Goal: Communication & Community: Answer question/provide support

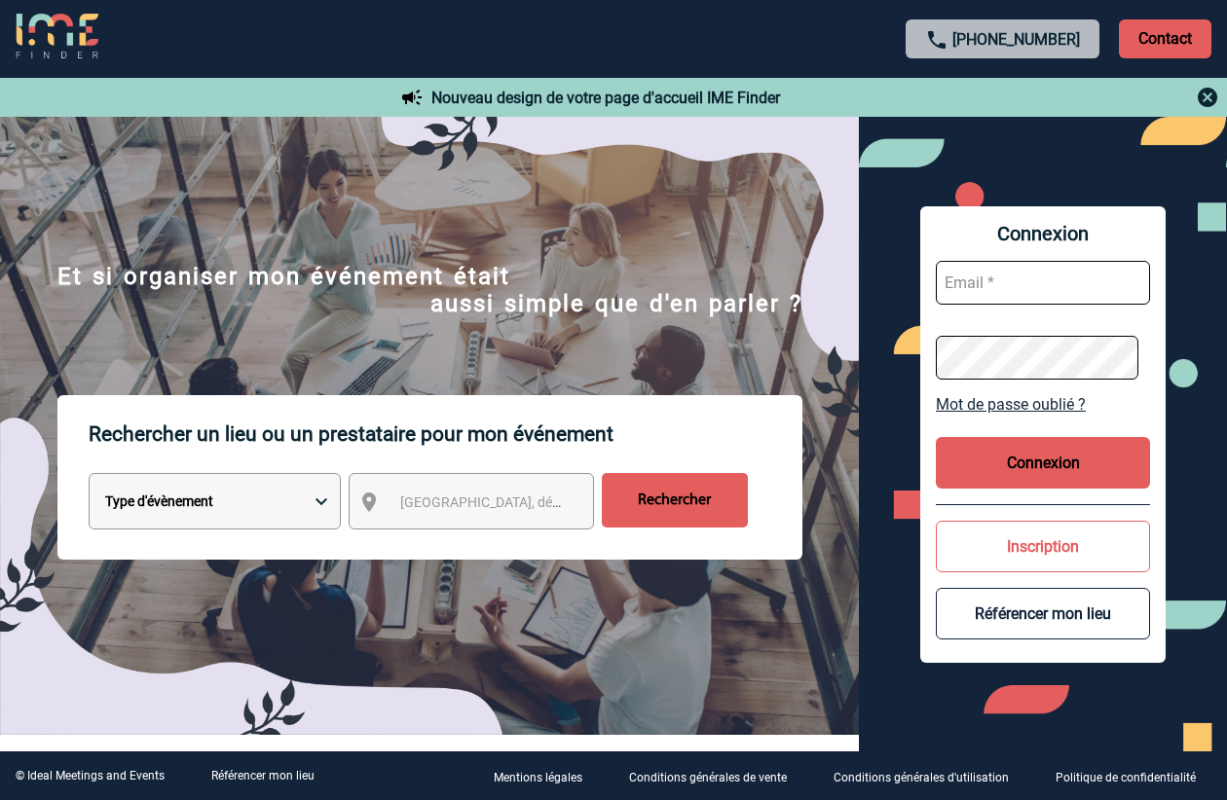
type input "[EMAIL_ADDRESS][DOMAIN_NAME]"
click at [1049, 467] on button "Connexion" at bounding box center [1043, 463] width 214 height 52
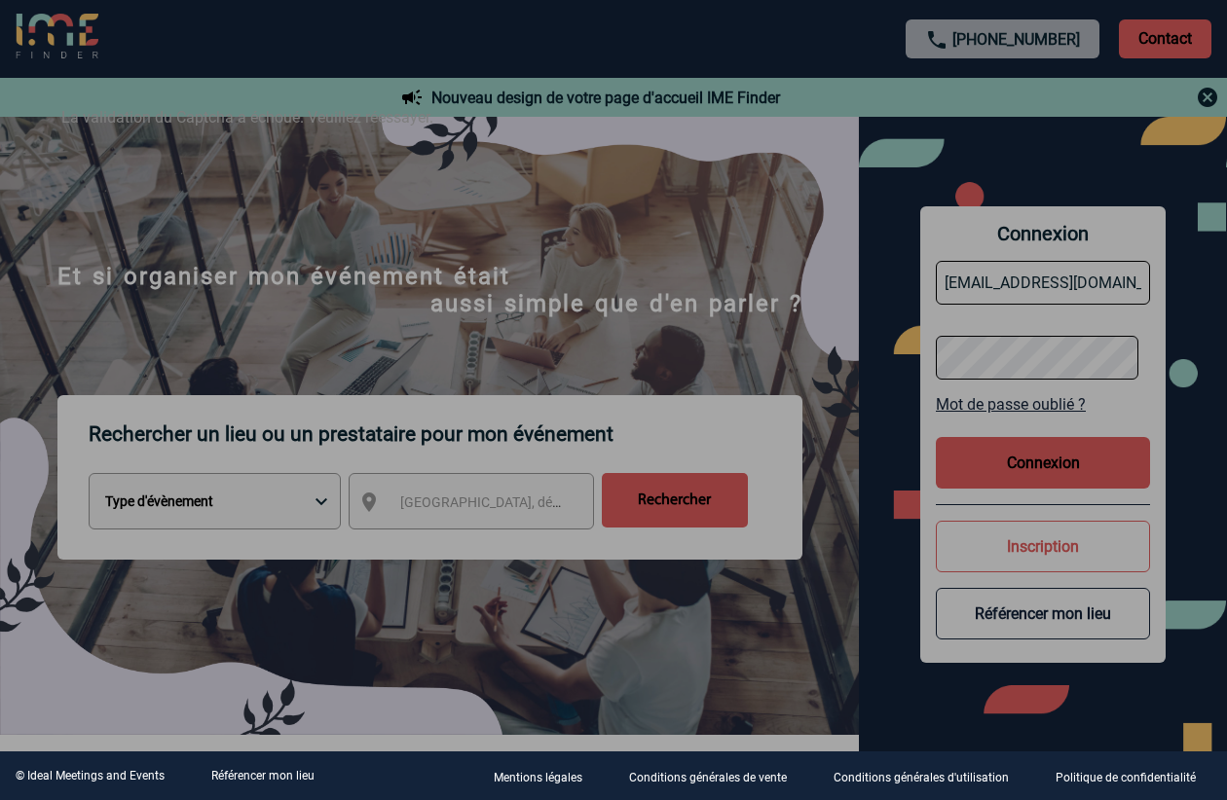
click at [1014, 476] on div at bounding box center [613, 400] width 1227 height 800
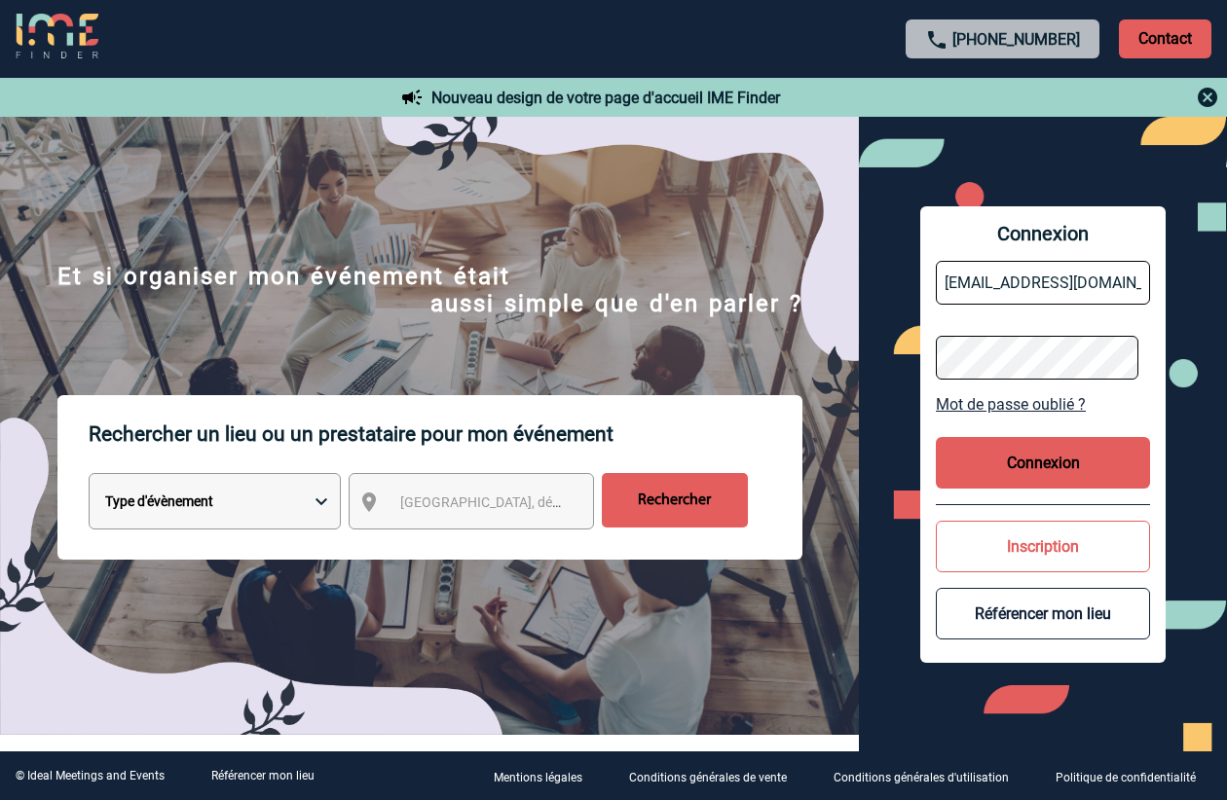
click at [1033, 448] on button "Connexion" at bounding box center [1043, 463] width 214 height 52
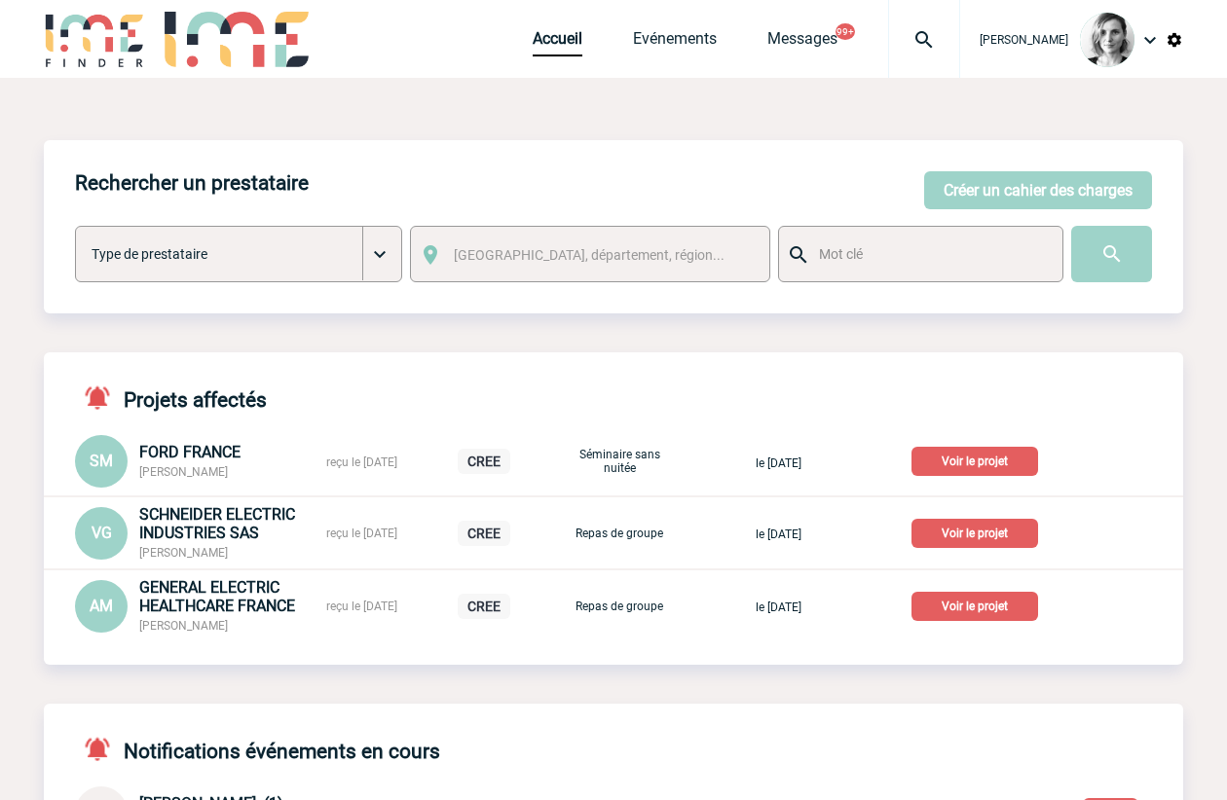
click at [940, 32] on img at bounding box center [924, 39] width 70 height 23
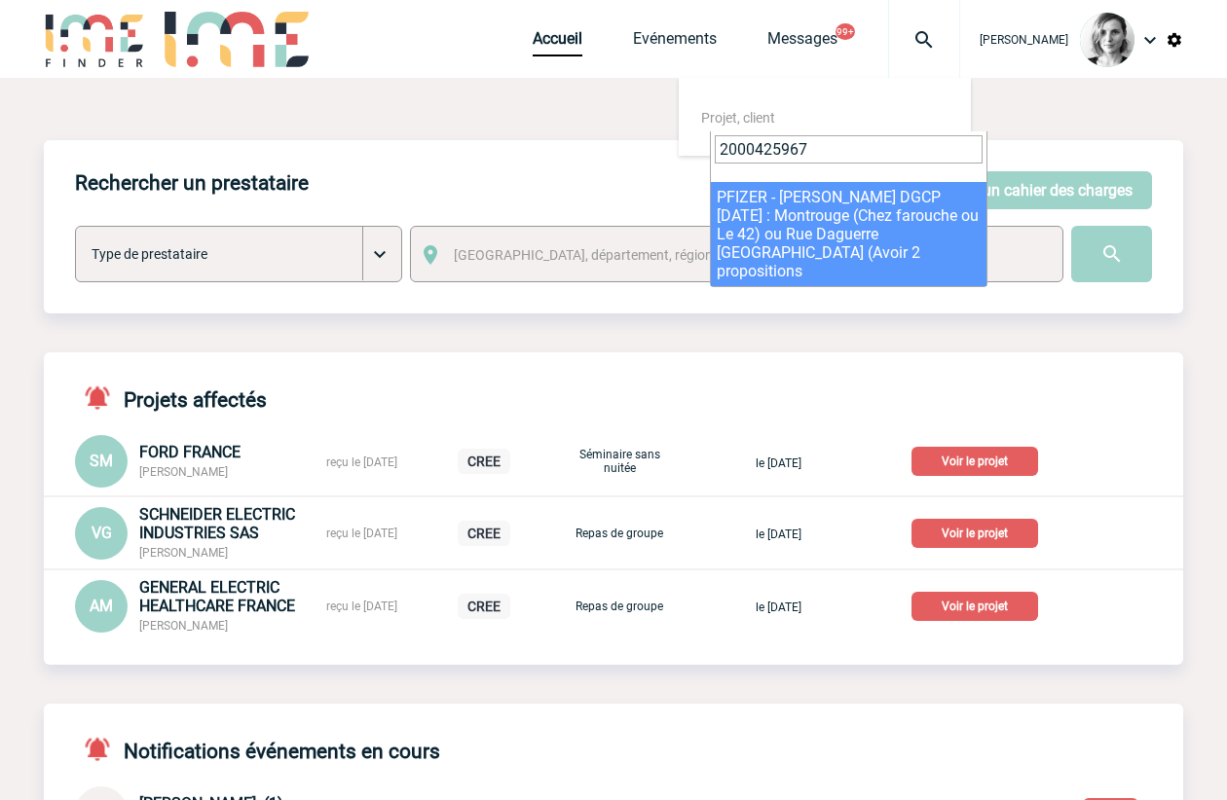
type input "2000425967"
select select "25468"
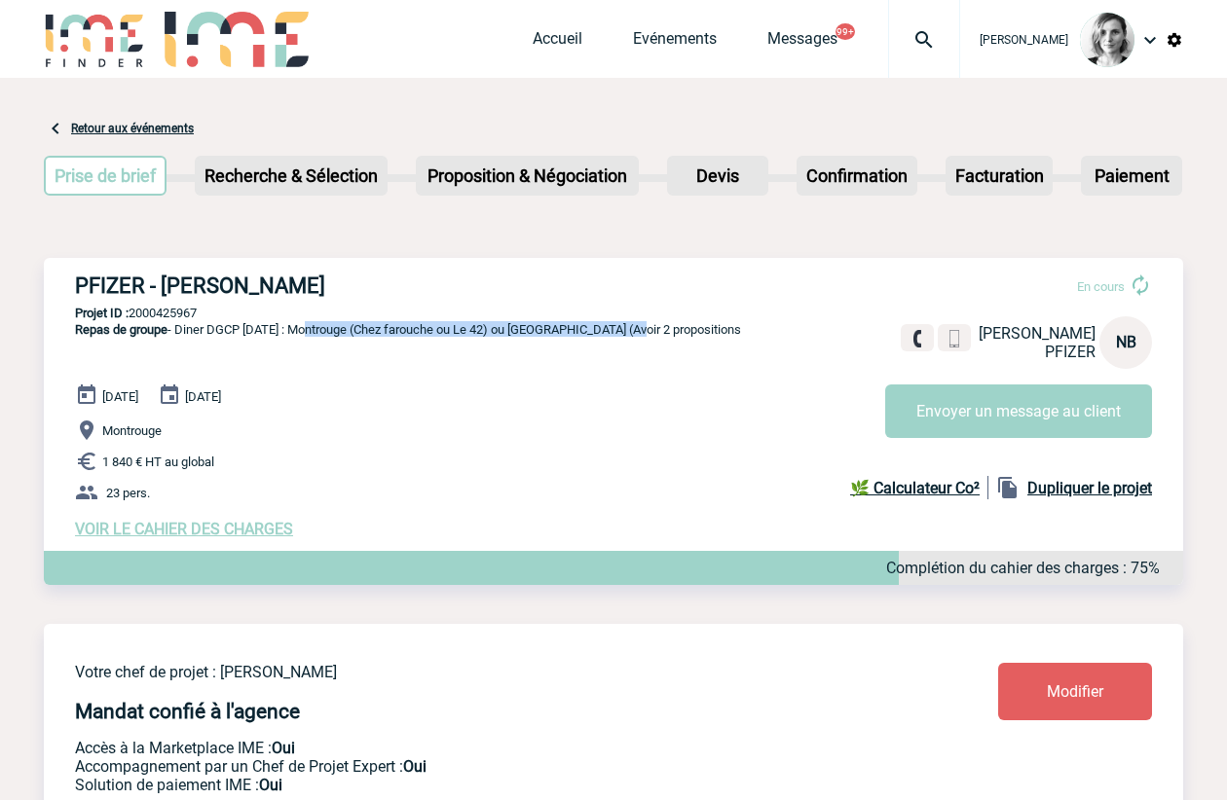
drag, startPoint x: 311, startPoint y: 336, endPoint x: 646, endPoint y: 340, distance: 335.9
click at [646, 337] on span "Repas de groupe - Diner DGCP Janv2025 : Montrouge (Chez farouche ou Le 42) ou R…" at bounding box center [408, 329] width 666 height 15
copy span "Montrouge (Chez farouche ou Le 42) ou Rue Daguerre Paris"
drag, startPoint x: 343, startPoint y: 290, endPoint x: 163, endPoint y: 287, distance: 180.1
click at [163, 287] on h3 "PFIZER - Nathalie BRANIK" at bounding box center [367, 286] width 584 height 24
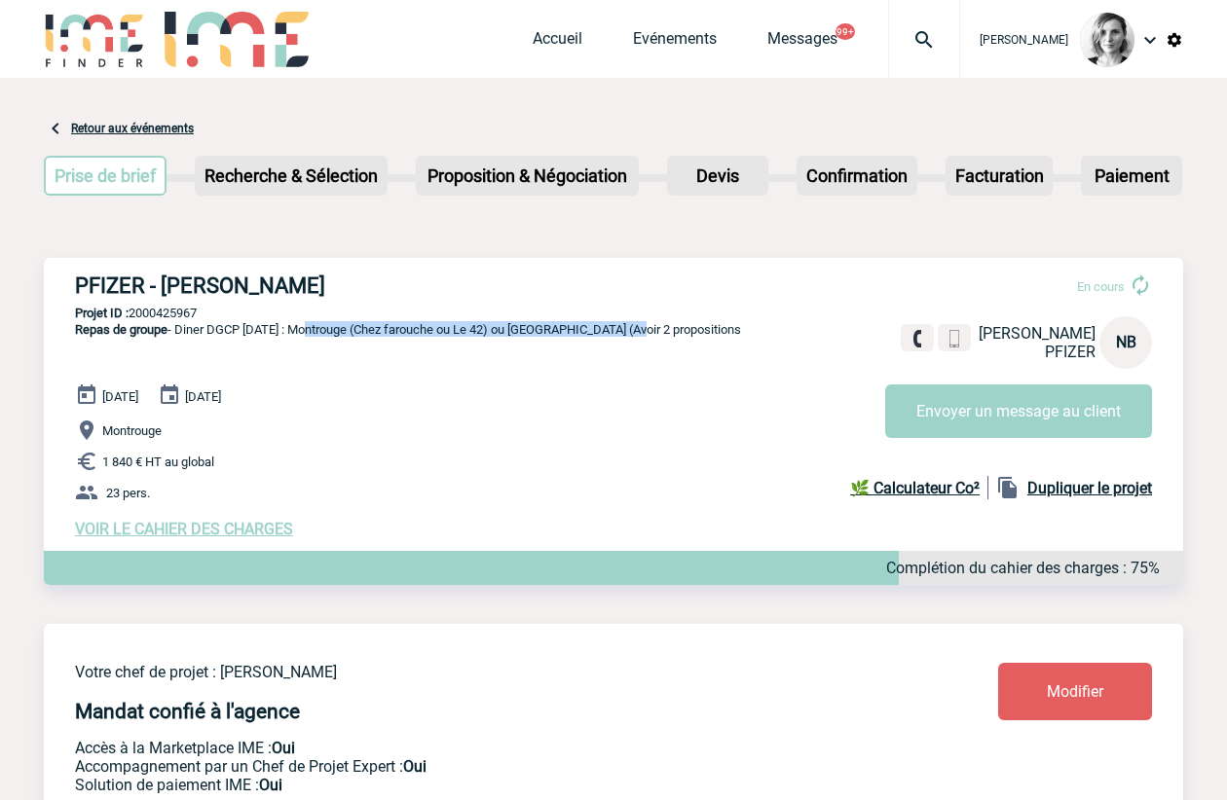
copy h3 "Nathalie BRANIK"
click at [678, 21] on div "Accueil Evénements Messages 99+ Projet, client Projet, client" at bounding box center [746, 39] width 427 height 78
click at [677, 30] on link "Evénements" at bounding box center [675, 42] width 84 height 27
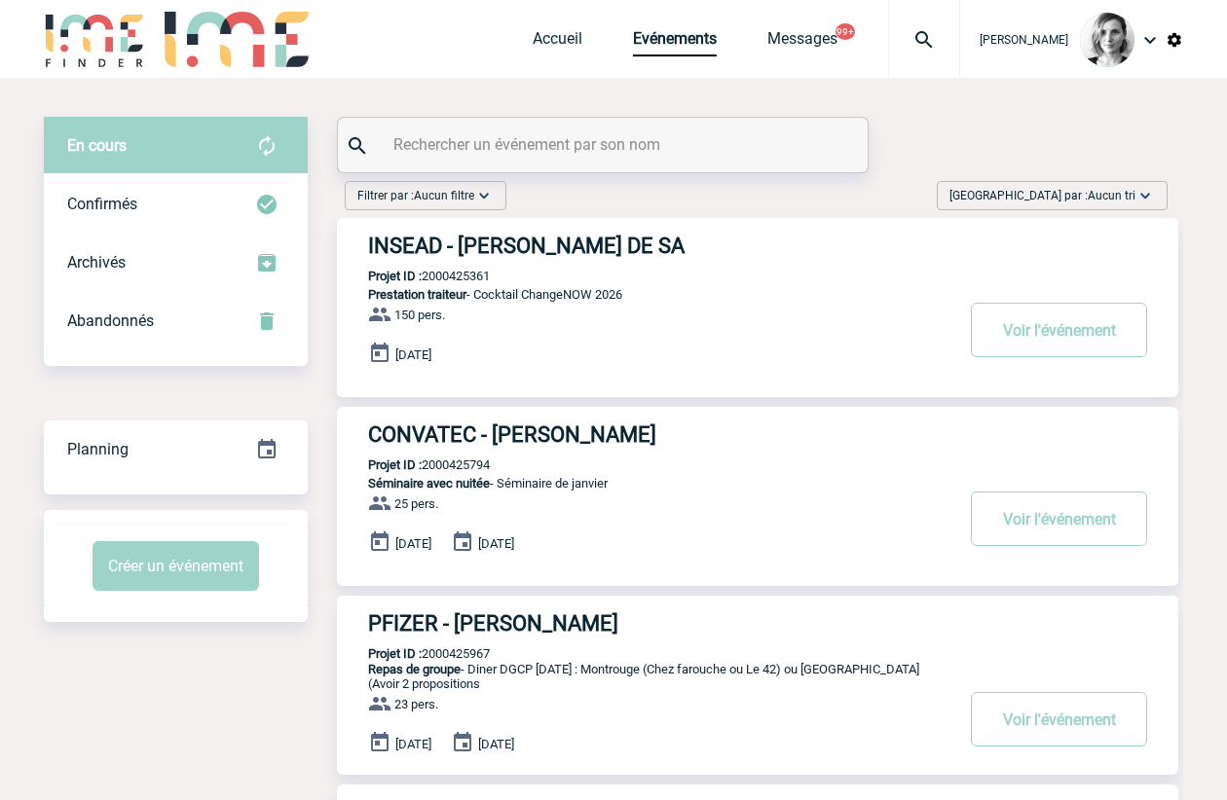
click at [450, 142] on input "text" at bounding box center [604, 144] width 433 height 28
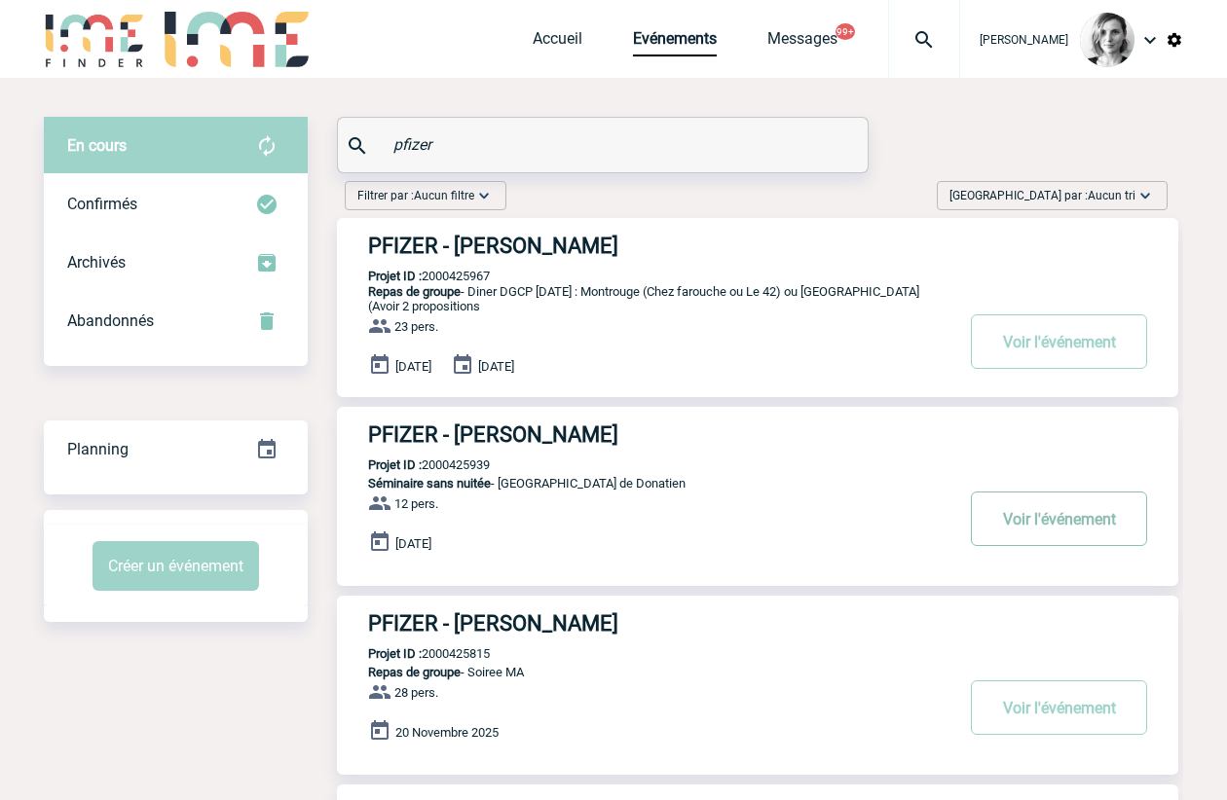
type input "pfizer"
click at [985, 504] on button "Voir l'événement" at bounding box center [1059, 519] width 176 height 55
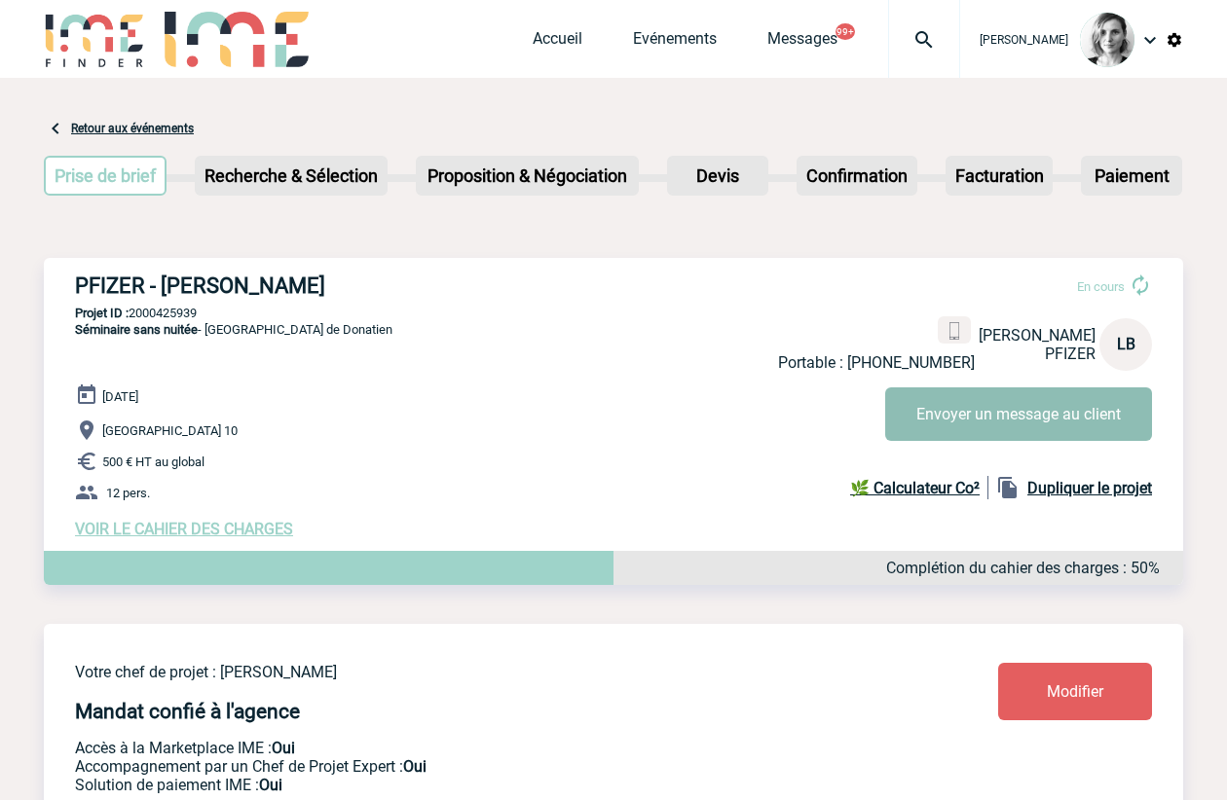
click at [987, 399] on button "Envoyer un message au client" at bounding box center [1018, 414] width 267 height 54
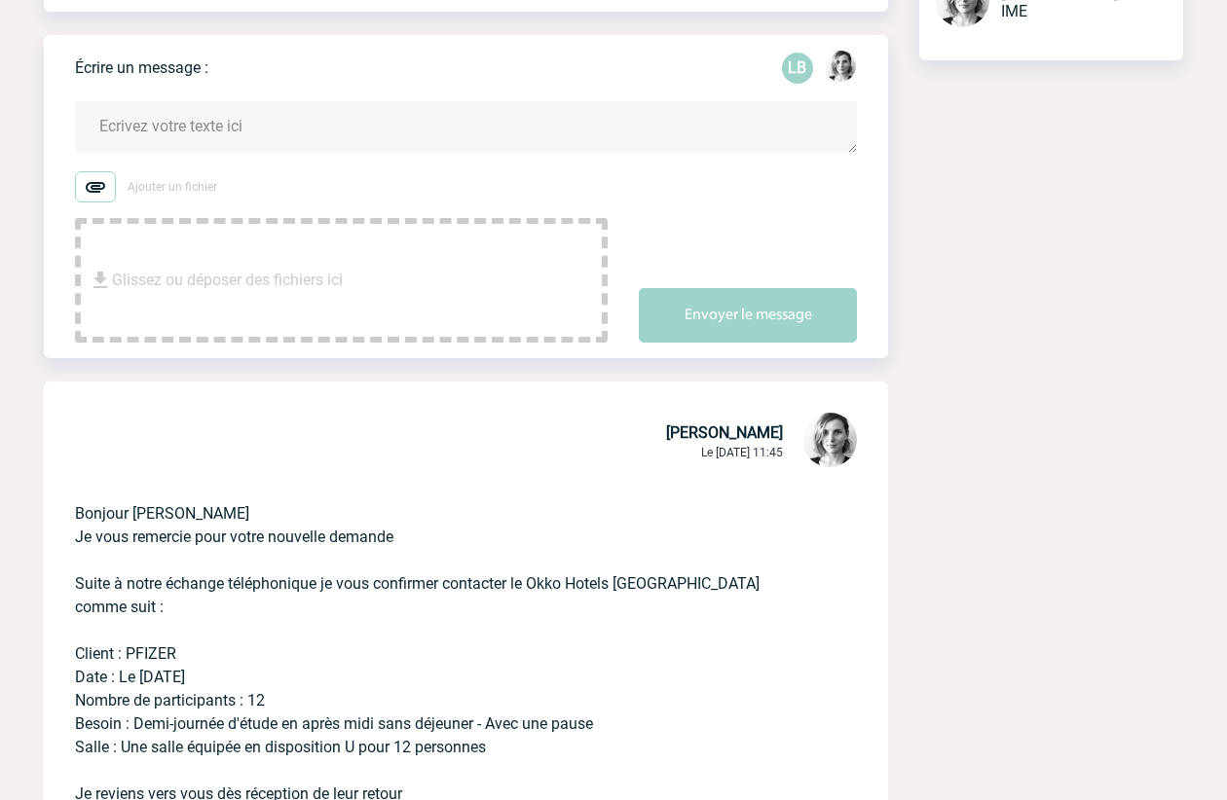
scroll to position [730, 0]
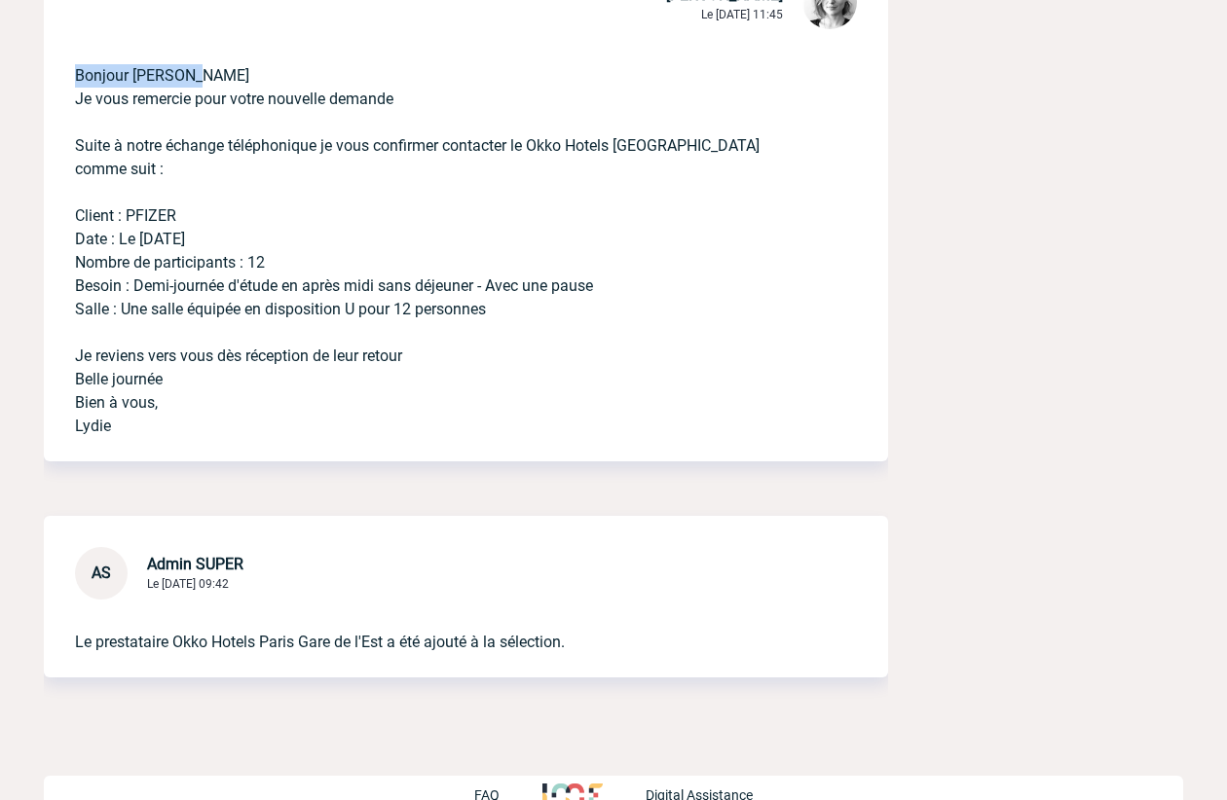
drag, startPoint x: 270, startPoint y: 61, endPoint x: 48, endPoint y: 81, distance: 222.8
click at [46, 79] on div "Bonjour Laurence Je vous remercie pour votre nouvelle demande Suite à notre éch…" at bounding box center [466, 247] width 844 height 428
copy p "Bonjour Laurence"
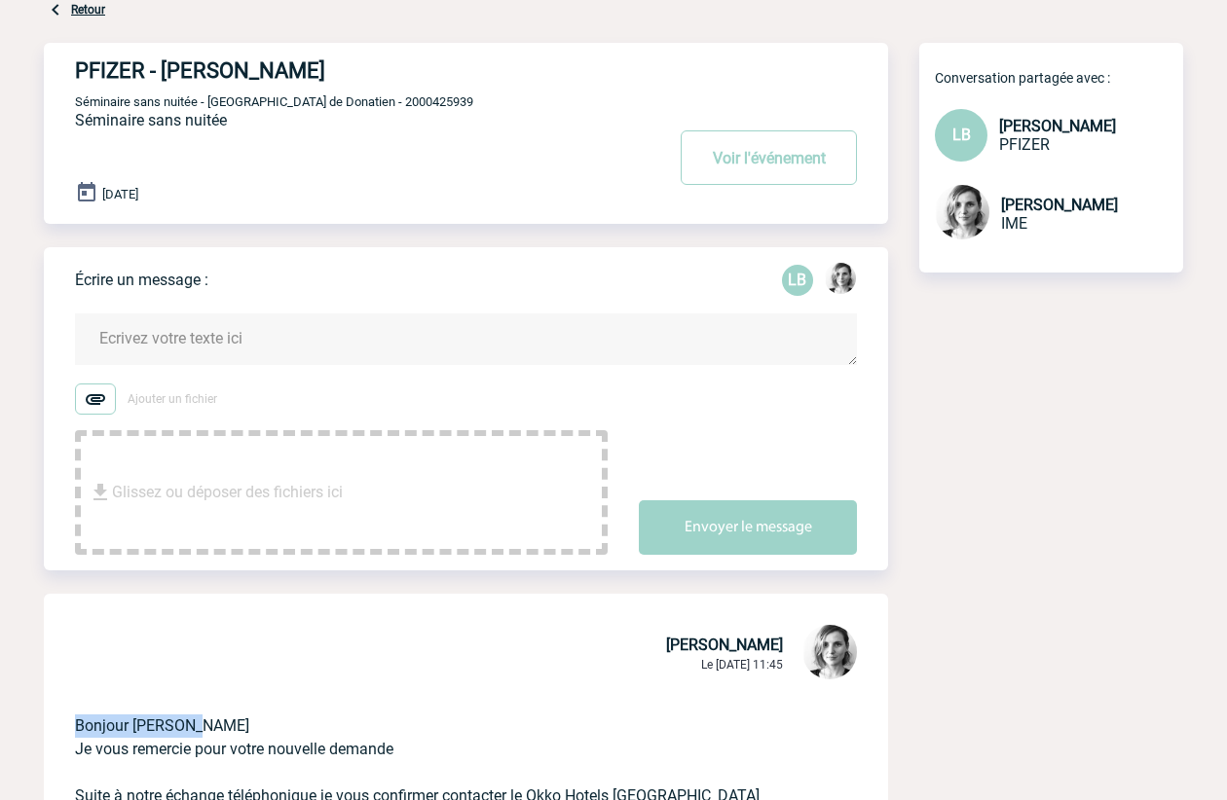
scroll to position [0, 0]
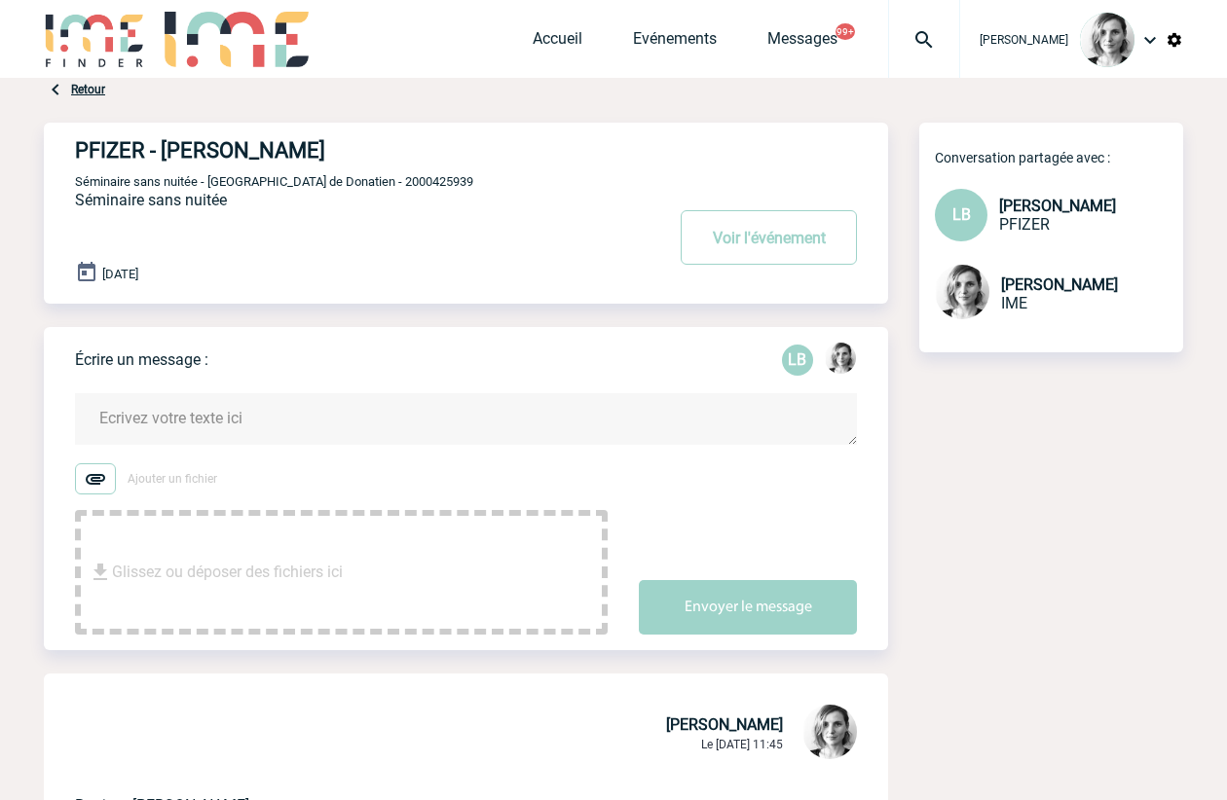
click at [212, 416] on textarea at bounding box center [466, 419] width 782 height 52
paste textarea "Bonjour Laurence"
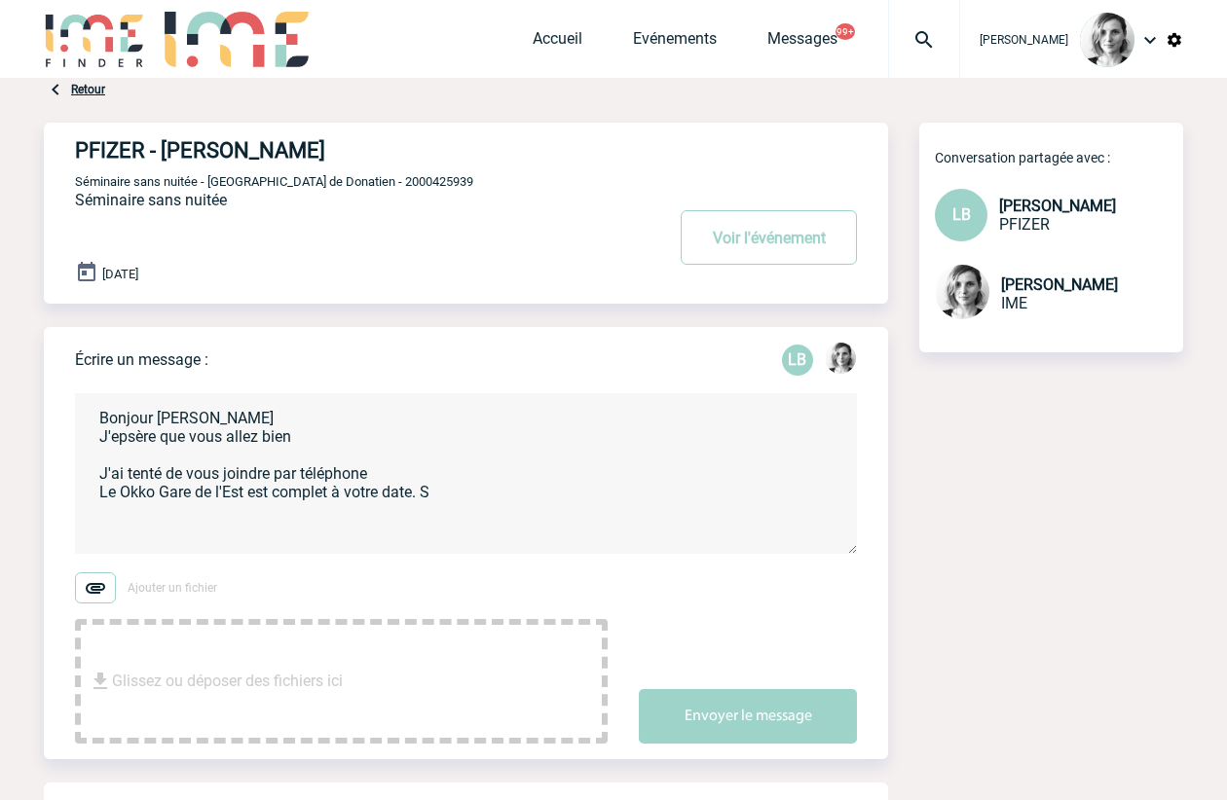
drag, startPoint x: 143, startPoint y: 431, endPoint x: 127, endPoint y: 443, distance: 20.3
click at [131, 438] on textarea "Bonjour Laurence J'epsère que vous allez bien J'ai tenté de vous joindre par té…" at bounding box center [466, 473] width 782 height 161
click at [128, 433] on textarea "Bonjour Laurence J'epsère que vous allez bien J'ai tenté de vous joindre par té…" at bounding box center [466, 473] width 782 height 161
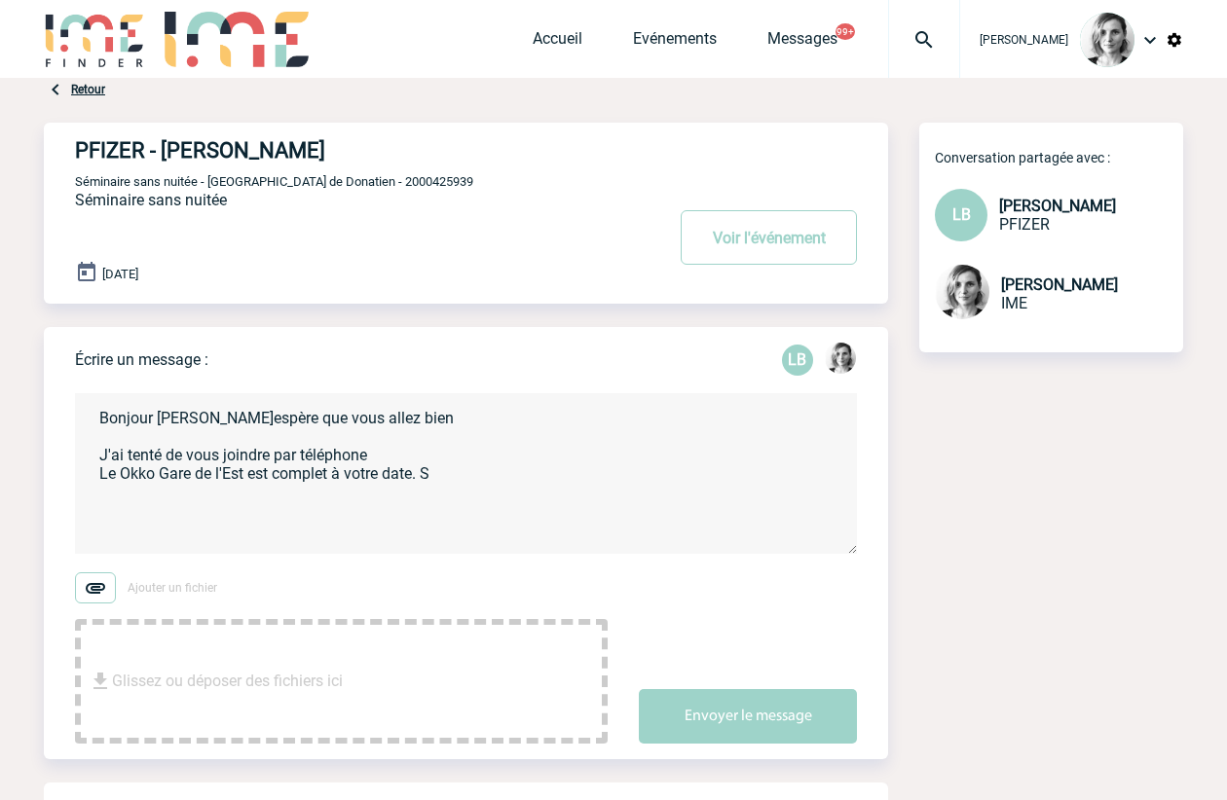
click at [484, 507] on textarea "Bonjour Laurence J'espère que vous allez bien J'ai tenté de vous joindre par té…" at bounding box center [466, 473] width 782 height 161
click at [428, 498] on textarea "Bonjour Laurence J'espère que vous allez bien J'ai tenté de vous joindre par té…" at bounding box center [466, 473] width 782 height 161
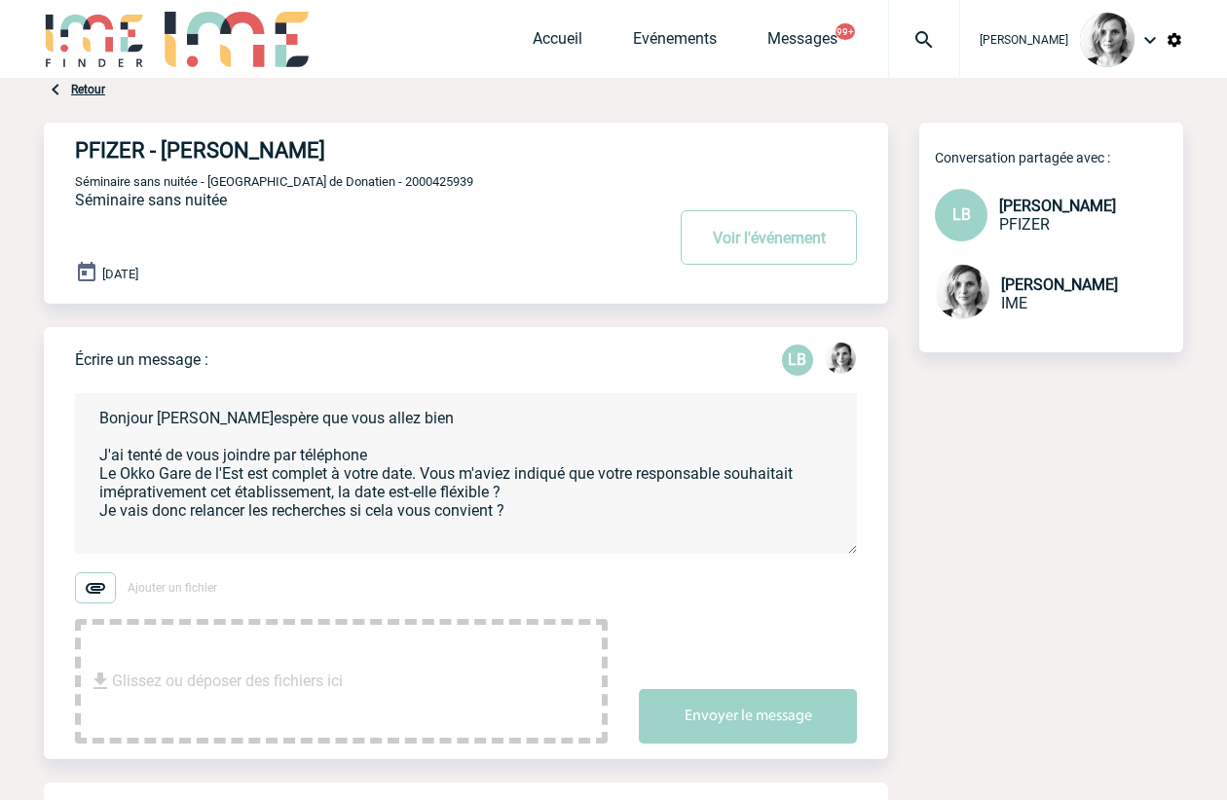
click at [179, 507] on textarea "Bonjour Laurence J'espère que vous allez bien J'ai tenté de vous joindre par té…" at bounding box center [466, 473] width 782 height 161
click at [119, 515] on textarea "Bonjour Laurence J'espère que vous allez bien J'ai tenté de vous joindre par té…" at bounding box center [466, 473] width 782 height 161
click at [327, 540] on textarea "Bonjour Laurence J'espère que vous allez bien J'ai tenté de vous joindre par té…" at bounding box center [466, 473] width 782 height 161
click at [450, 506] on textarea "Bonjour Laurence J'espère que vous allez bien J'ai tenté de vous joindre par té…" at bounding box center [466, 473] width 782 height 161
click at [546, 499] on textarea "Bonjour Laurence J'espère que vous allez bien J'ai tenté de vous joindre par té…" at bounding box center [466, 473] width 782 height 161
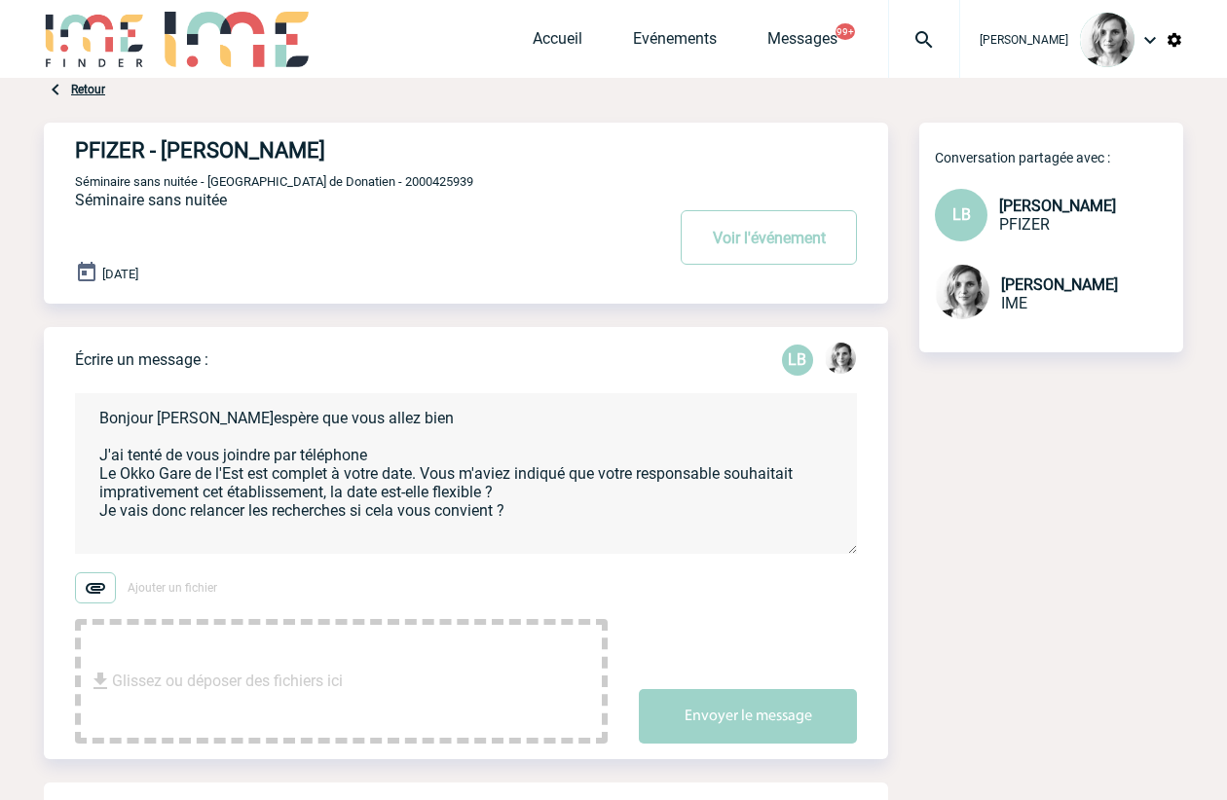
click at [525, 520] on textarea "Bonjour Laurence J'espère que vous allez bien J'ai tenté de vous joindre par té…" at bounding box center [466, 473] width 782 height 161
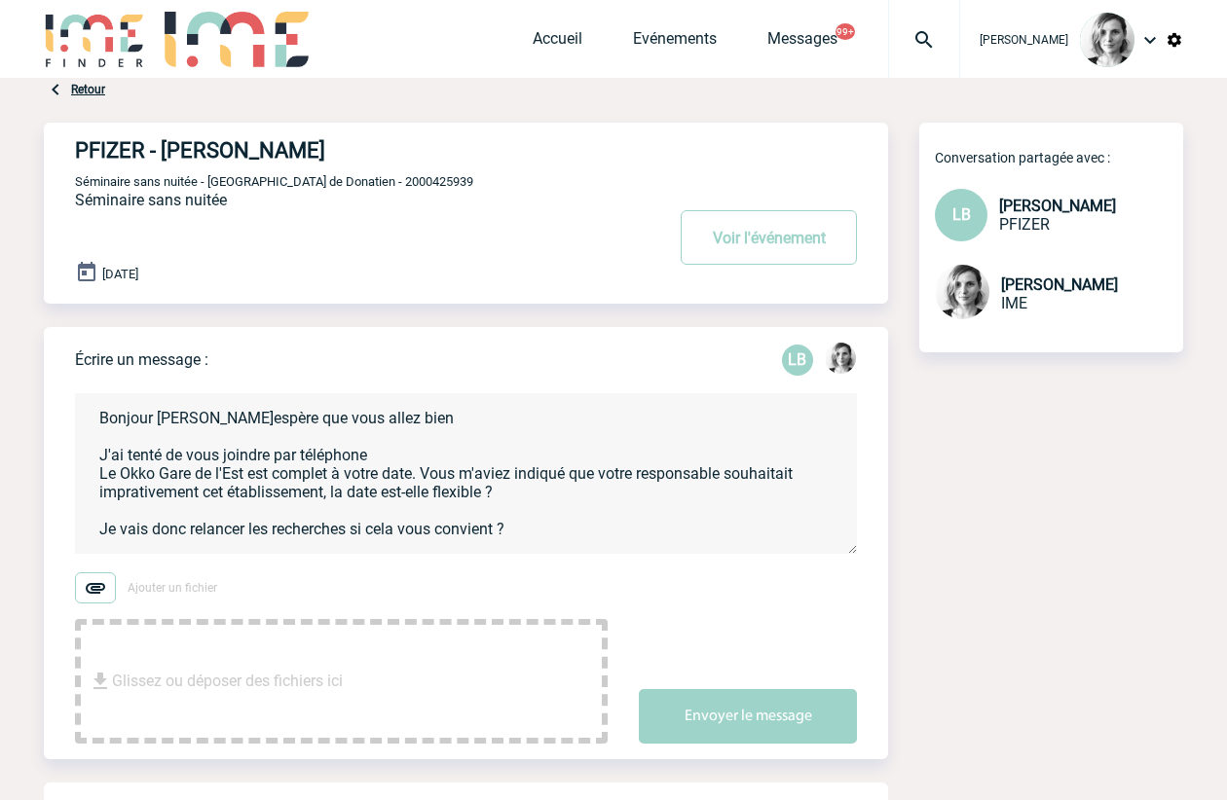
click at [145, 498] on textarea "Bonjour Laurence J'espère que vous allez bien J'ai tenté de vous joindre par té…" at bounding box center [466, 473] width 782 height 161
click at [127, 511] on textarea "Bonjour Laurence J'espère que vous allez bien J'ai tenté de vous joindre par té…" at bounding box center [466, 473] width 782 height 161
click at [283, 486] on textarea "Bonjour Laurence J'espère que vous allez bien J'ai tenté de vous joindre par té…" at bounding box center [466, 473] width 782 height 161
click at [576, 556] on form "Bonjour Laurence J'espère que vous allez bien J'ai tenté de vous joindre par té…" at bounding box center [481, 556] width 813 height 375
click at [584, 541] on textarea "Bonjour Laurence J'espère que vous allez bien J'ai tenté de vous joindre par té…" at bounding box center [466, 473] width 782 height 161
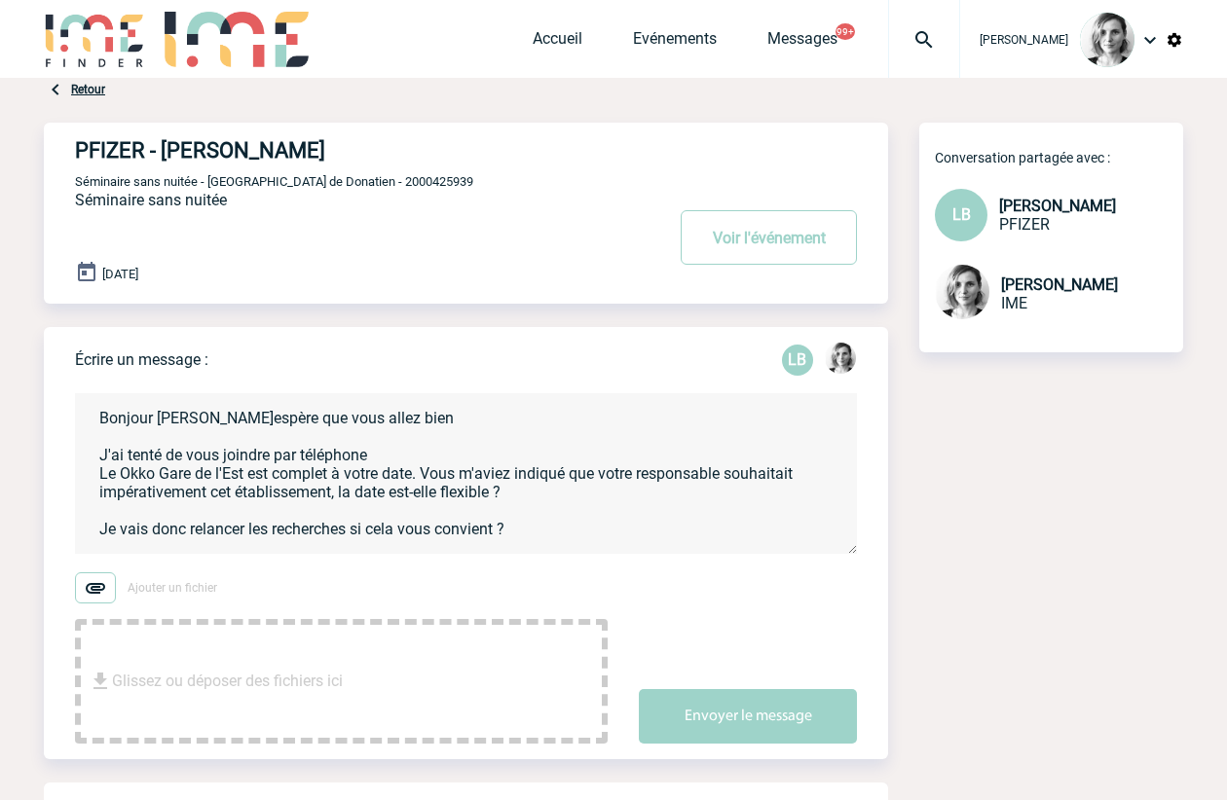
scroll to position [8, 0]
click at [577, 556] on form "Bonjour Laurence J'espère que vous allez bien J'ai tenté de vous joindre par té…" at bounding box center [481, 556] width 813 height 375
drag, startPoint x: 516, startPoint y: 543, endPoint x: 40, endPoint y: 543, distance: 476.1
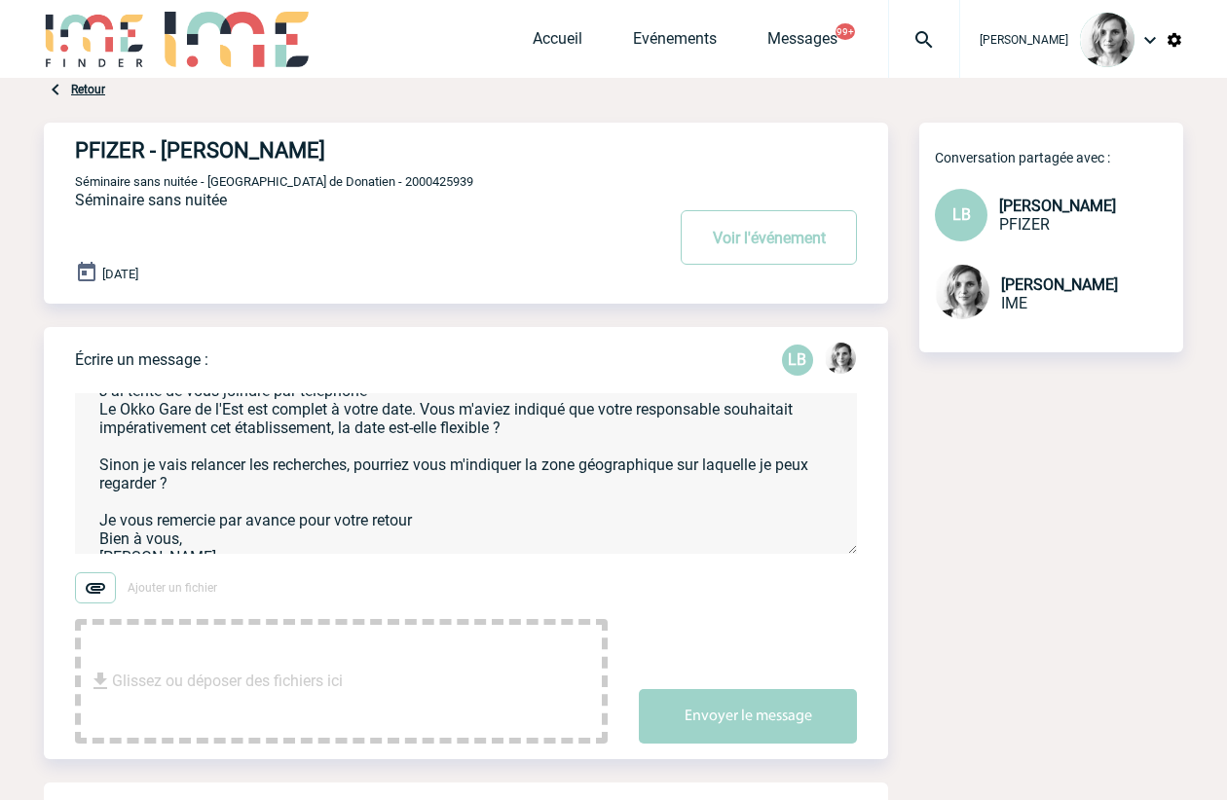
scroll to position [100, 0]
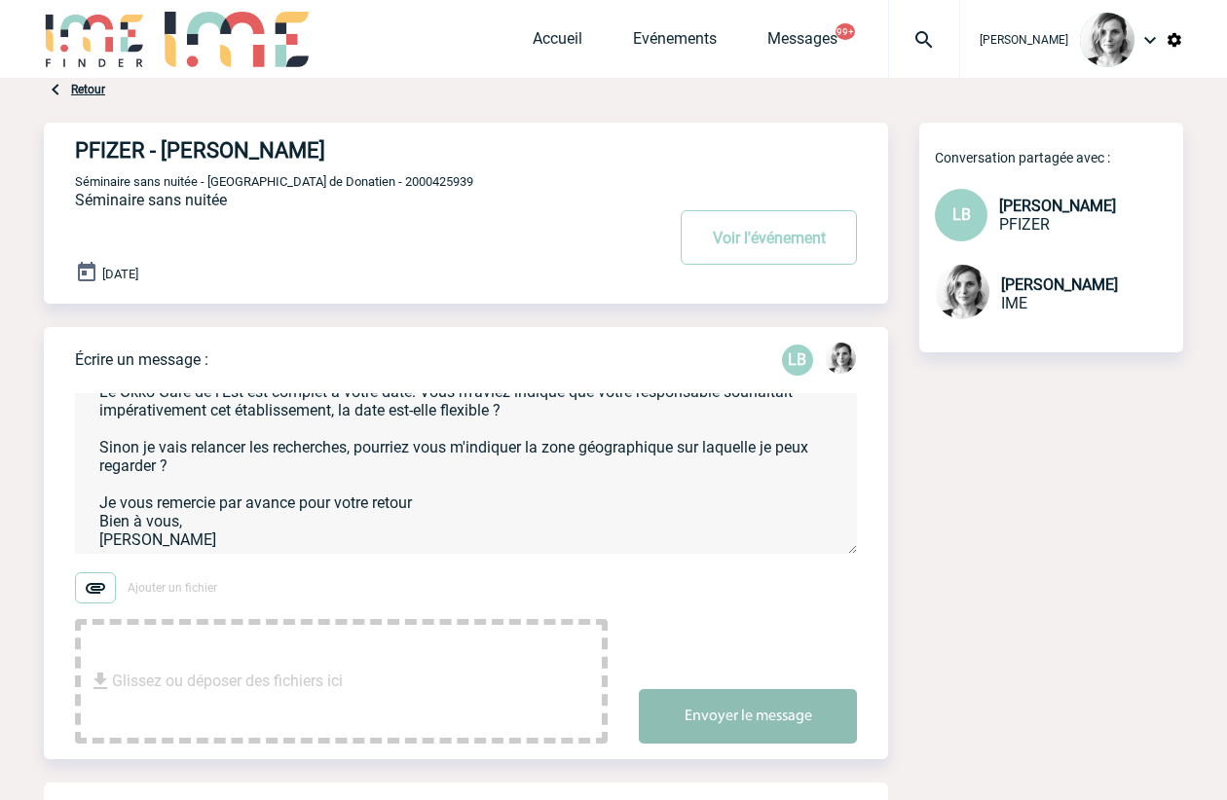
type textarea "Bonjour Laurence J'espère que vous allez bien J'ai tenté de vous joindre par té…"
click at [751, 730] on button "Envoyer le message" at bounding box center [748, 716] width 218 height 55
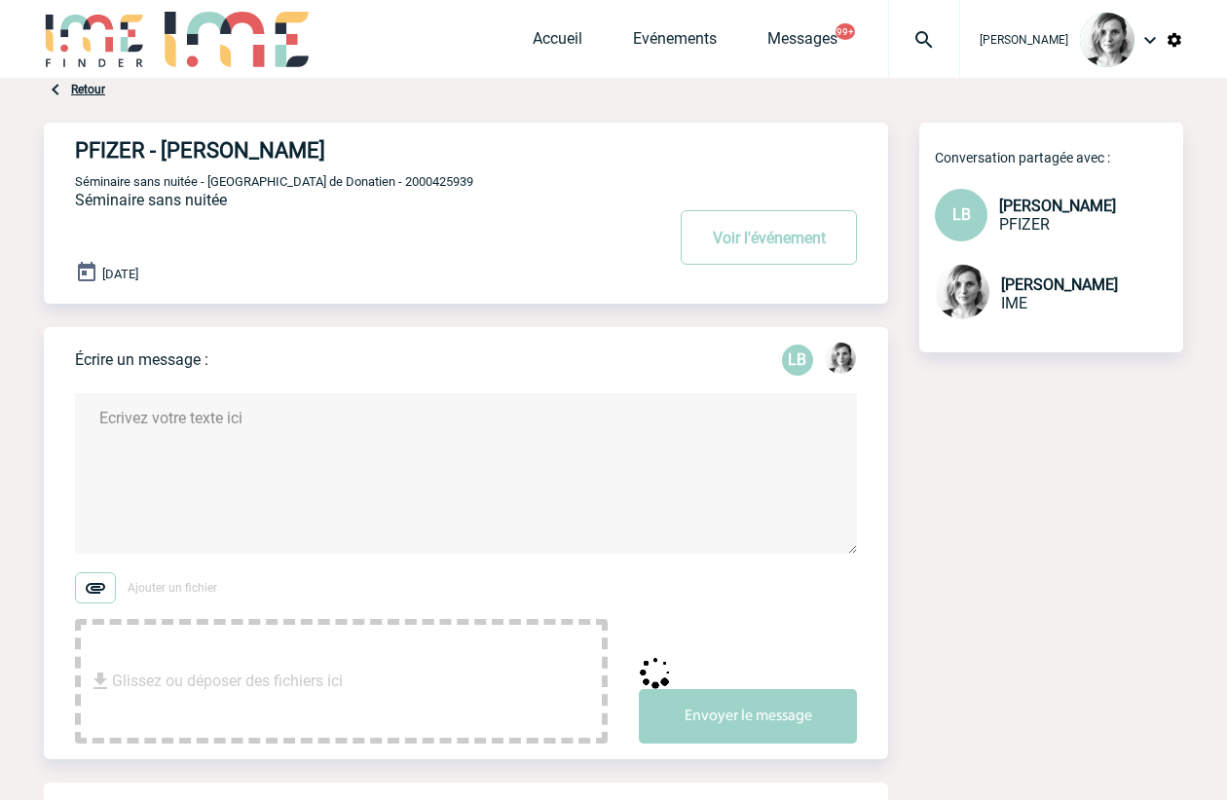
scroll to position [0, 0]
